Goal: Information Seeking & Learning: Learn about a topic

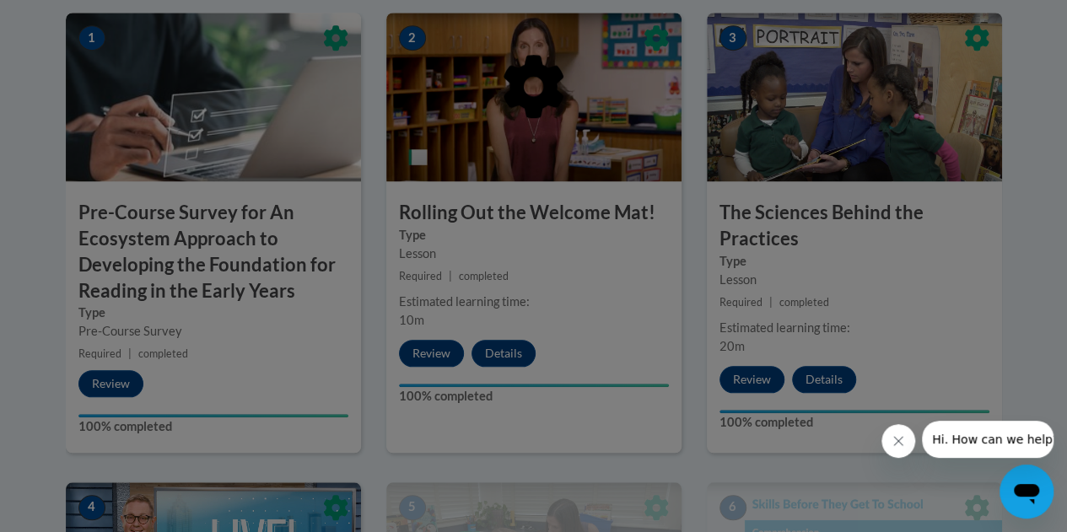
scroll to position [637, 0]
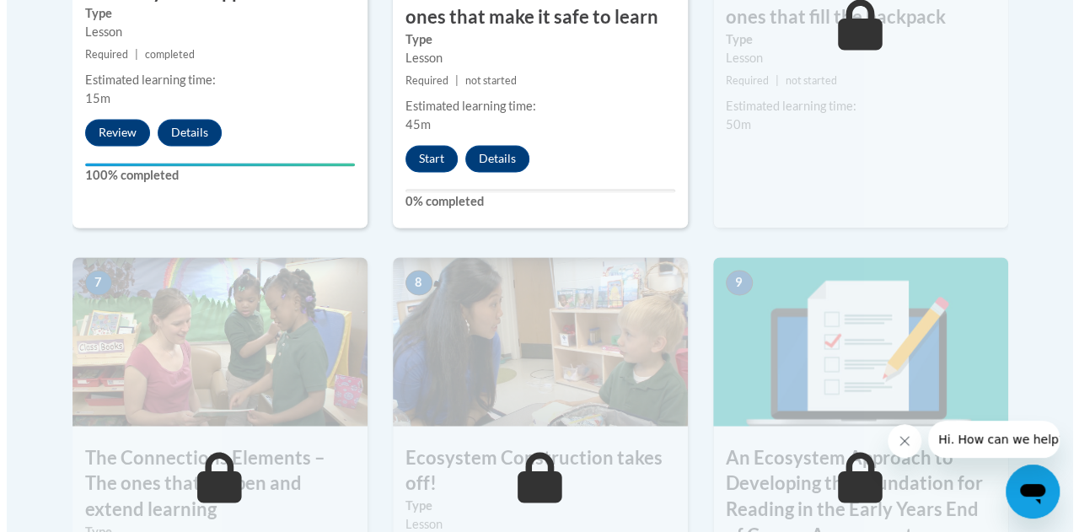
scroll to position [1329, 0]
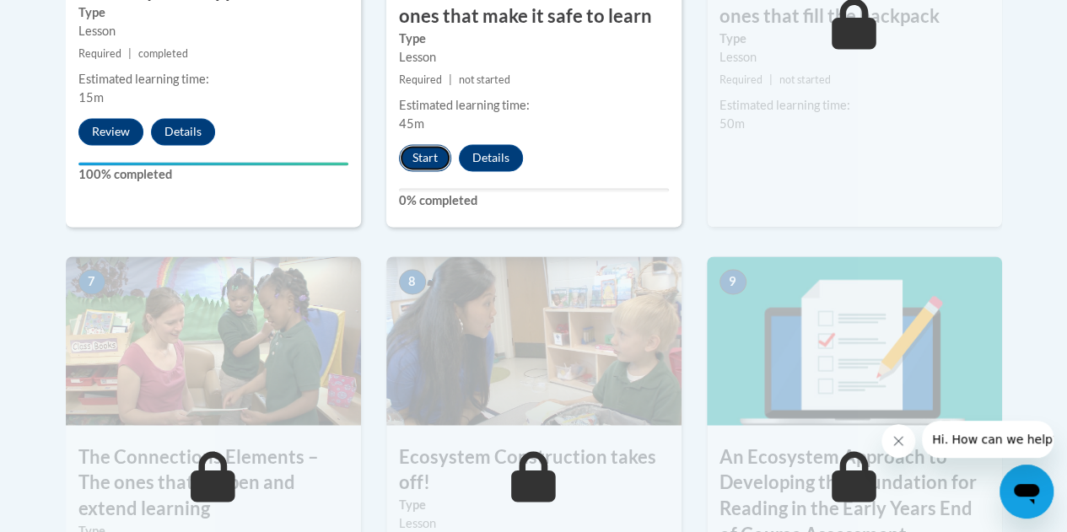
click at [425, 159] on button "Start" at bounding box center [425, 157] width 52 height 27
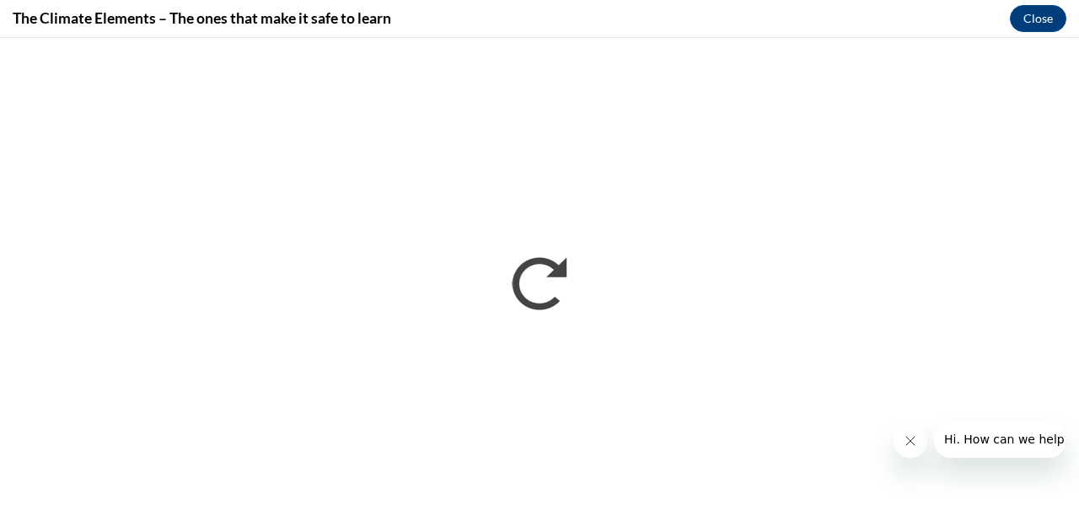
scroll to position [0, 0]
